Goal: Check status: Check status

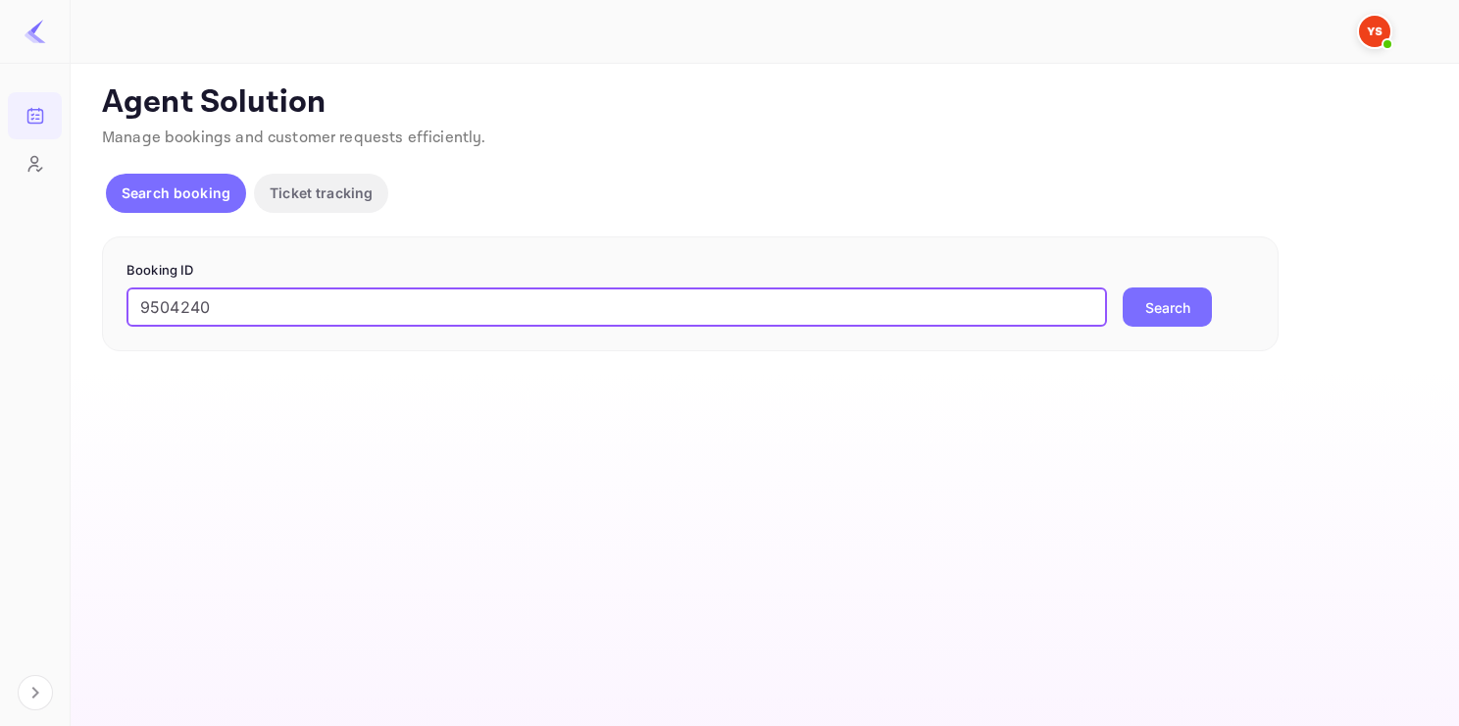
click at [269, 302] on input "9504240" at bounding box center [616, 306] width 981 height 39
type input "9504240"
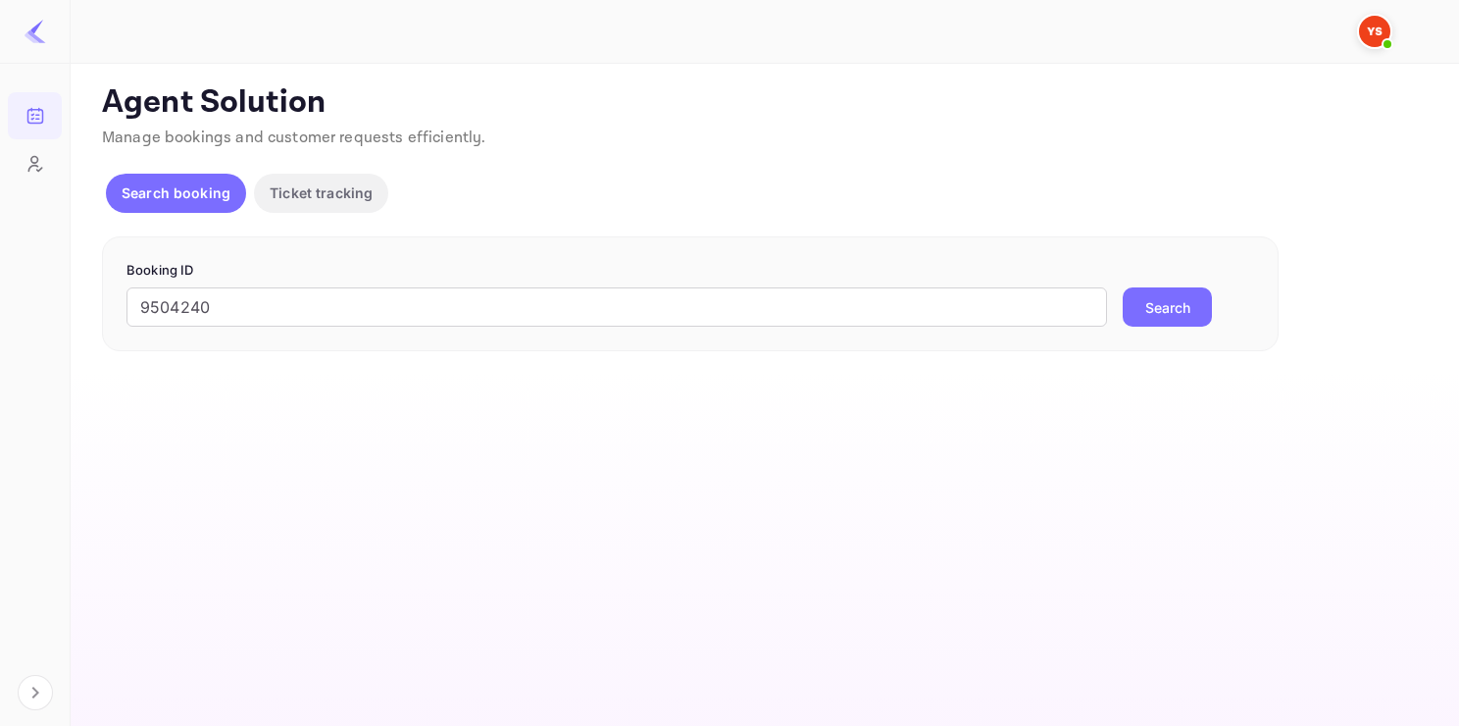
click at [1161, 301] on button "Search" at bounding box center [1167, 306] width 89 height 39
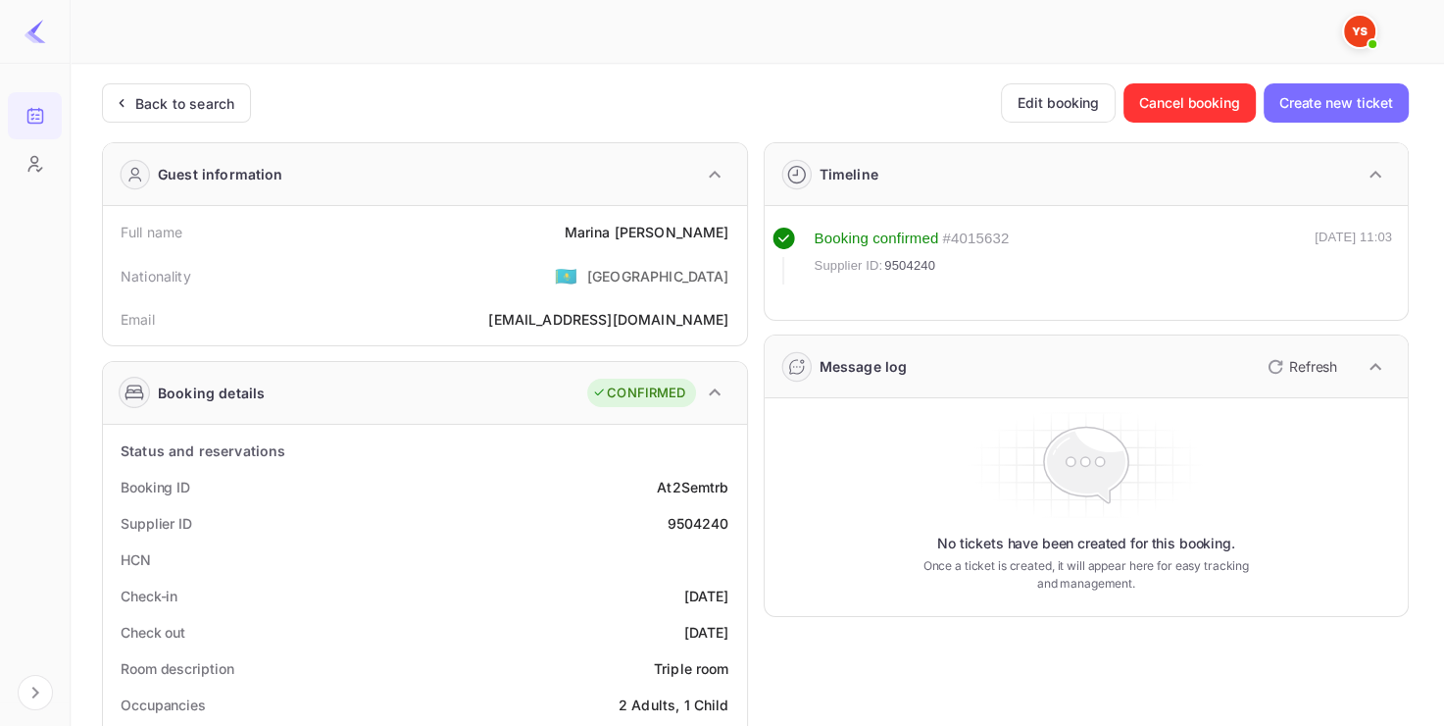
click at [671, 513] on div "9504240" at bounding box center [698, 523] width 62 height 21
copy div "9504240"
drag, startPoint x: 631, startPoint y: 233, endPoint x: 735, endPoint y: 220, distance: 105.8
click at [735, 220] on div "Full name [PERSON_NAME]" at bounding box center [425, 232] width 629 height 36
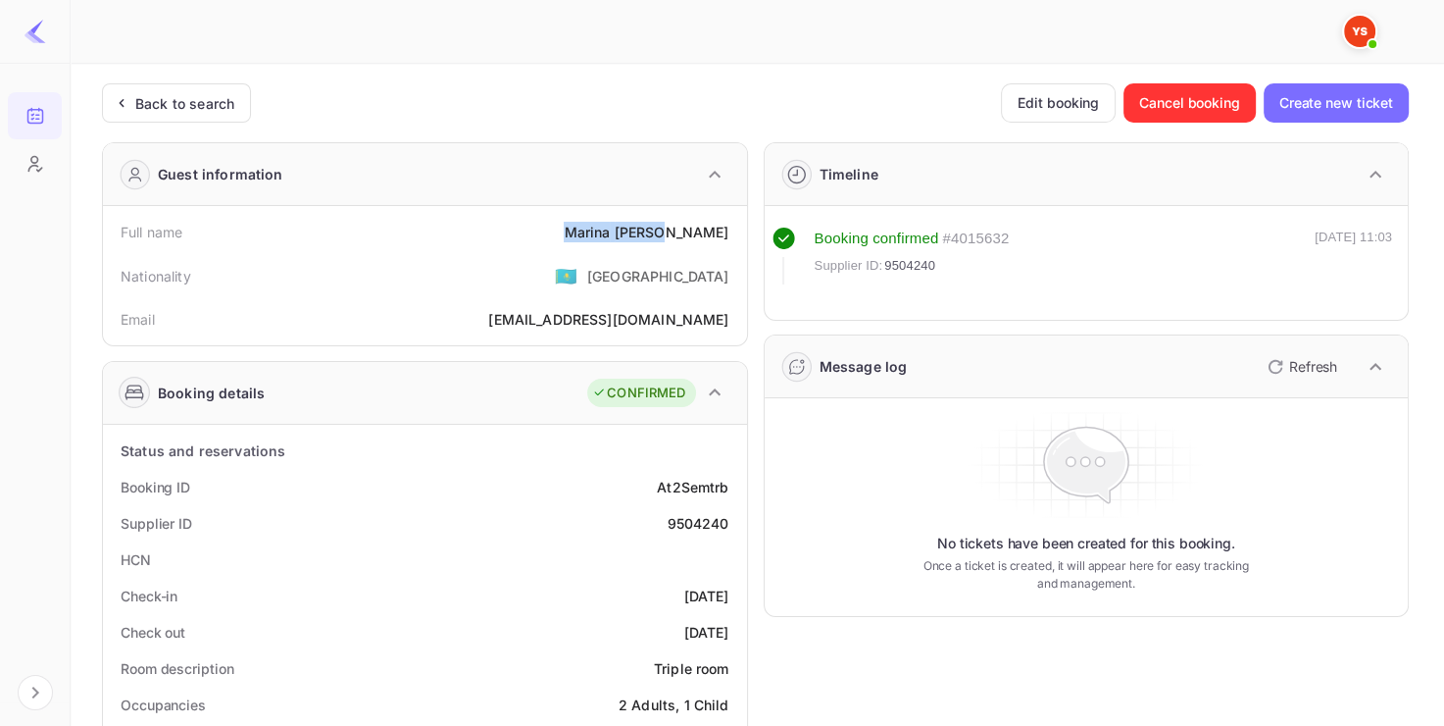
copy div "[PERSON_NAME]"
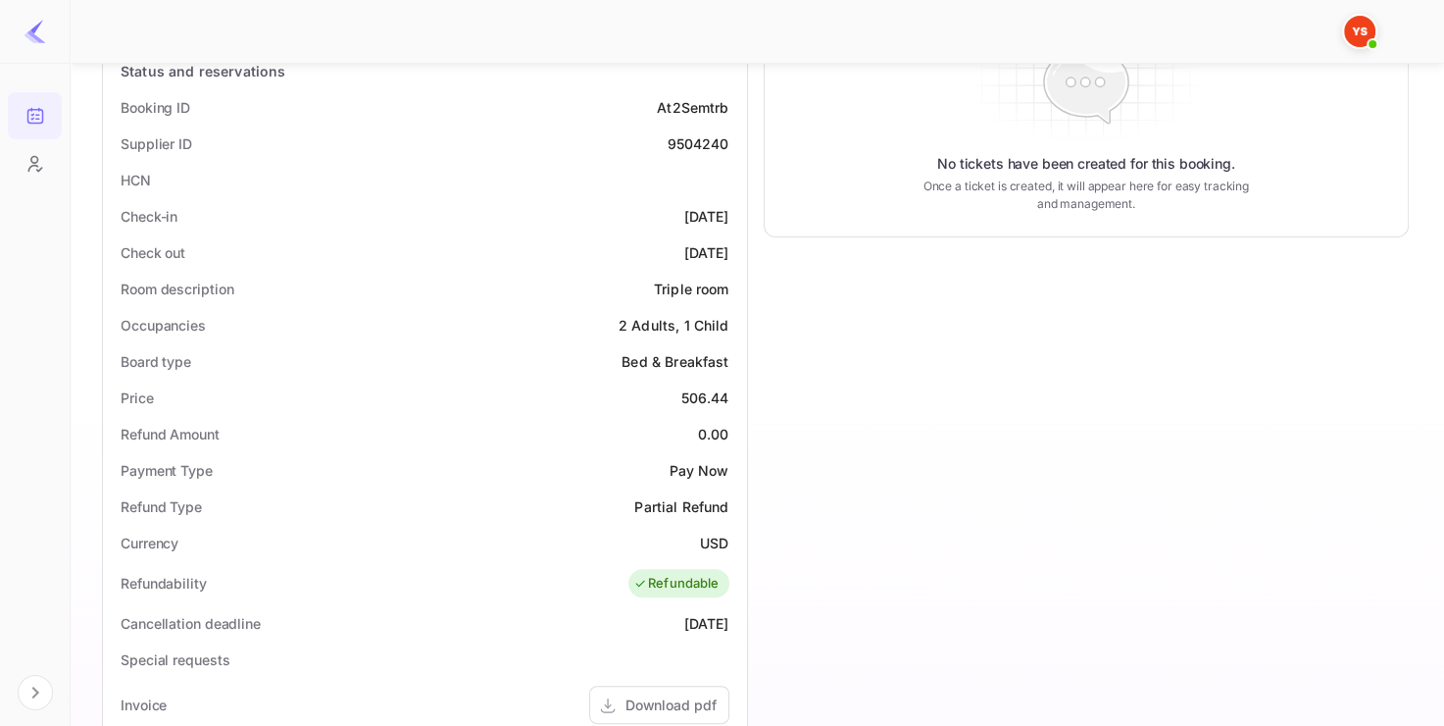
scroll to position [380, 0]
copy div "506.44"
drag, startPoint x: 669, startPoint y: 393, endPoint x: 739, endPoint y: 398, distance: 70.8
click at [739, 398] on div "Status and reservations Booking ID At2Semtrb Supplier ID 9504240 HCN Check-in […" at bounding box center [425, 602] width 644 height 1117
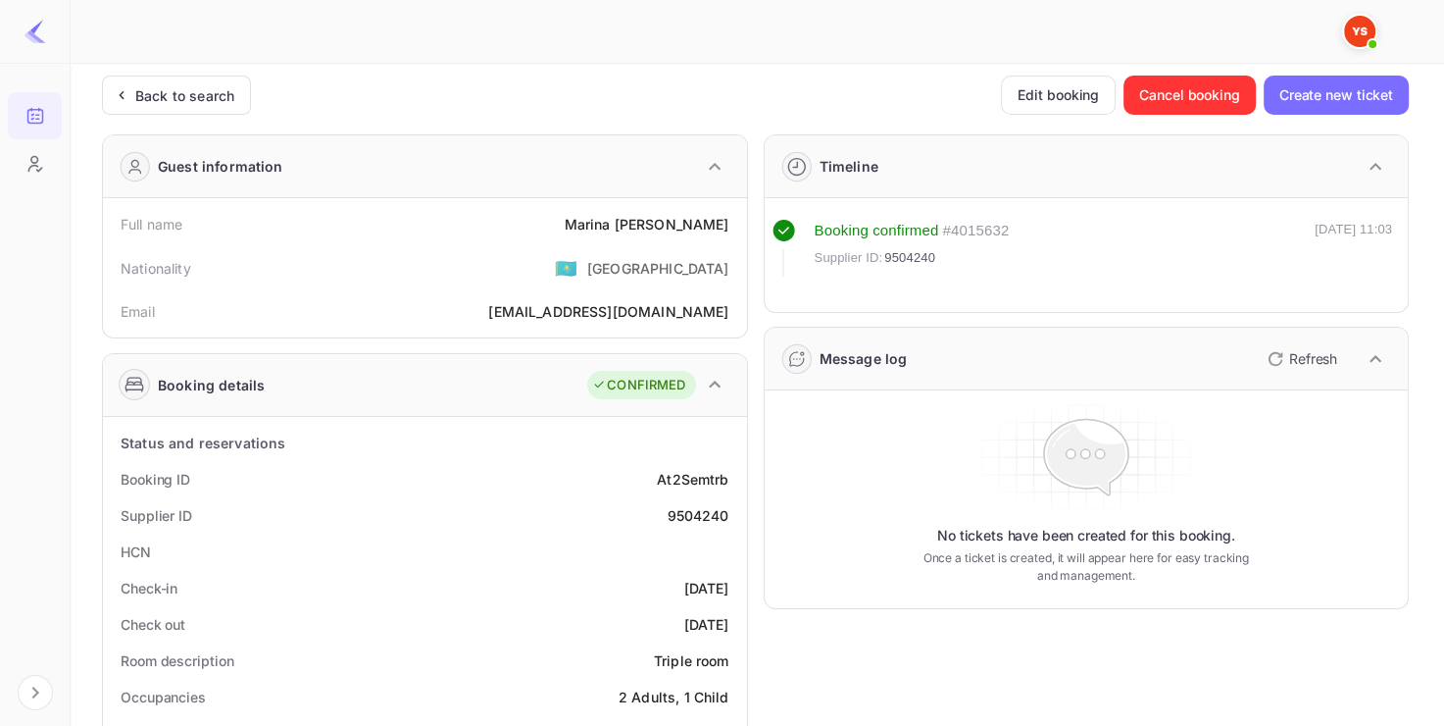
scroll to position [0, 0]
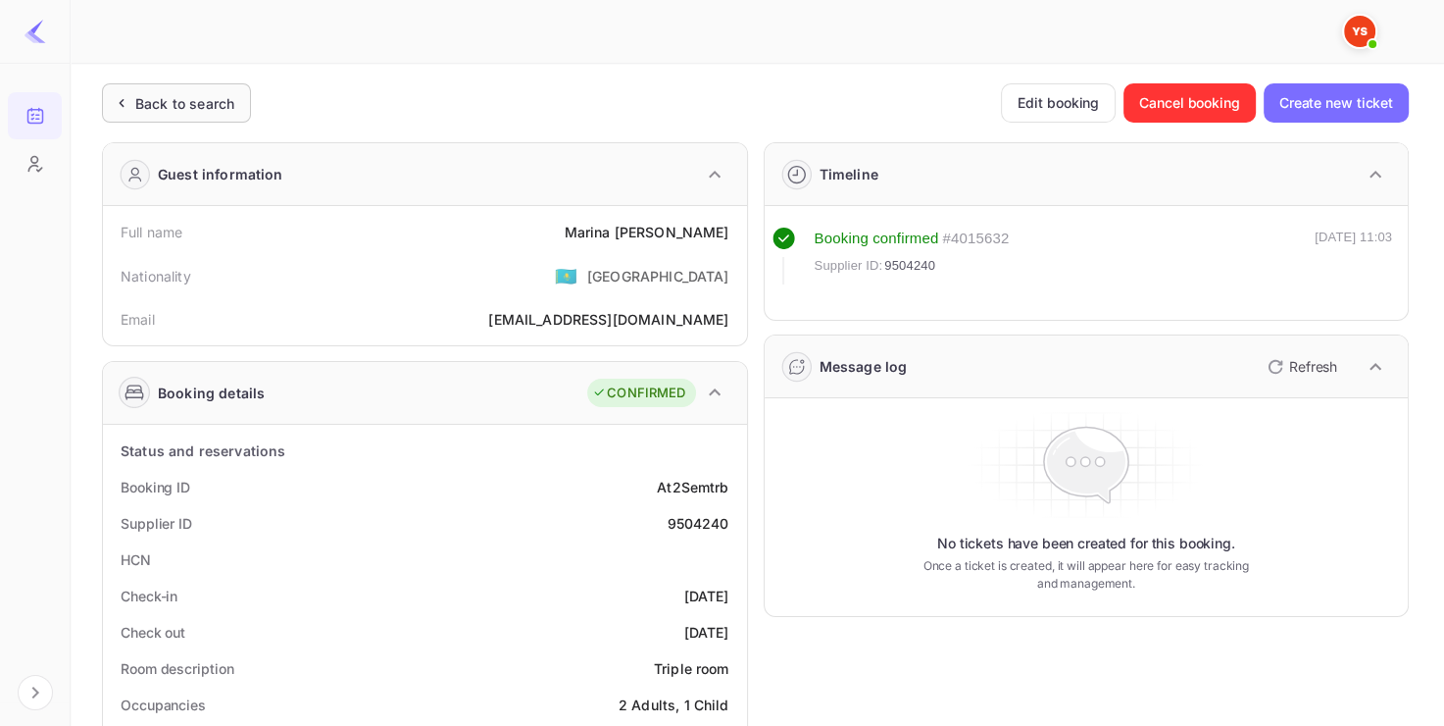
click at [213, 117] on div "Back to search" at bounding box center [176, 102] width 149 height 39
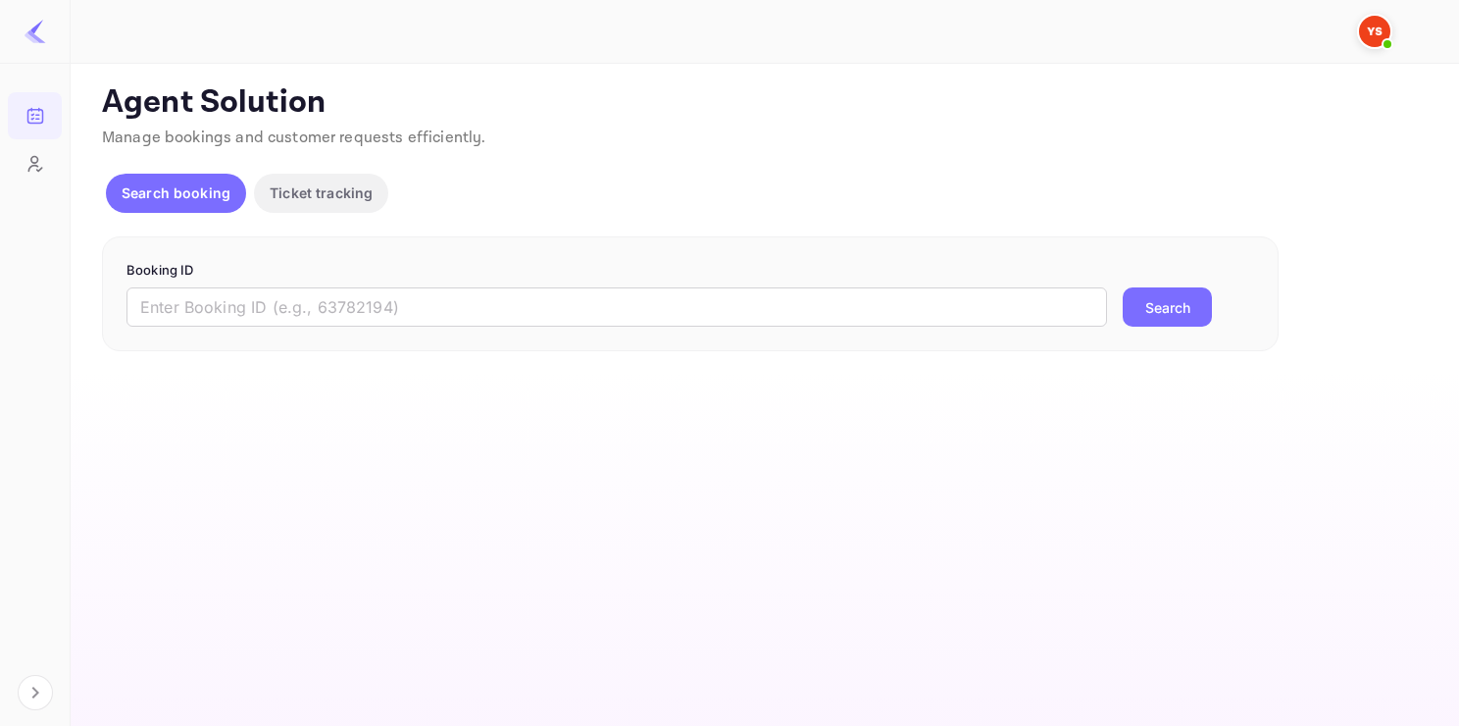
click at [409, 329] on div "Booking ID ​ Search" at bounding box center [690, 294] width 1177 height 116
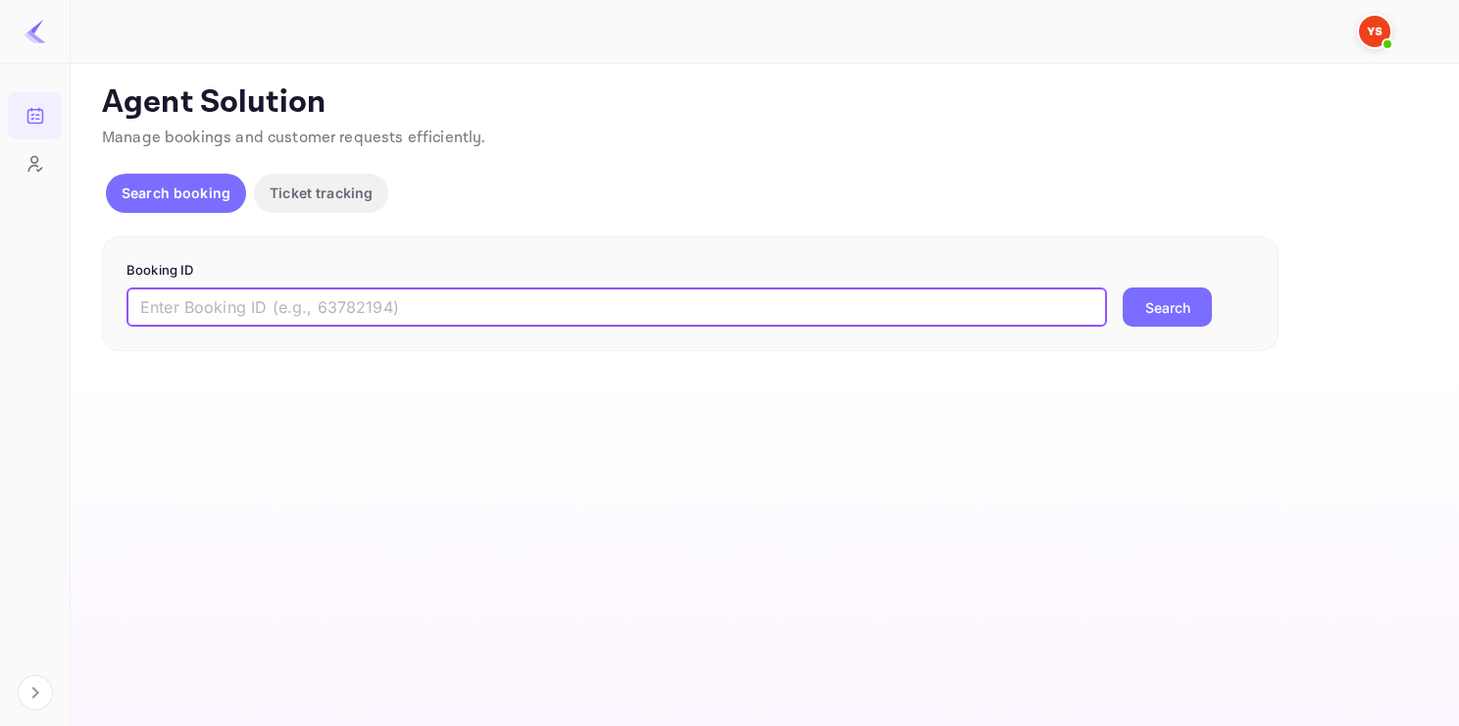
click at [403, 322] on input "text" at bounding box center [616, 306] width 981 height 39
paste input "9618150"
type input "9618150"
click at [1123, 287] on button "Search" at bounding box center [1167, 306] width 89 height 39
